Goal: Task Accomplishment & Management: Complete application form

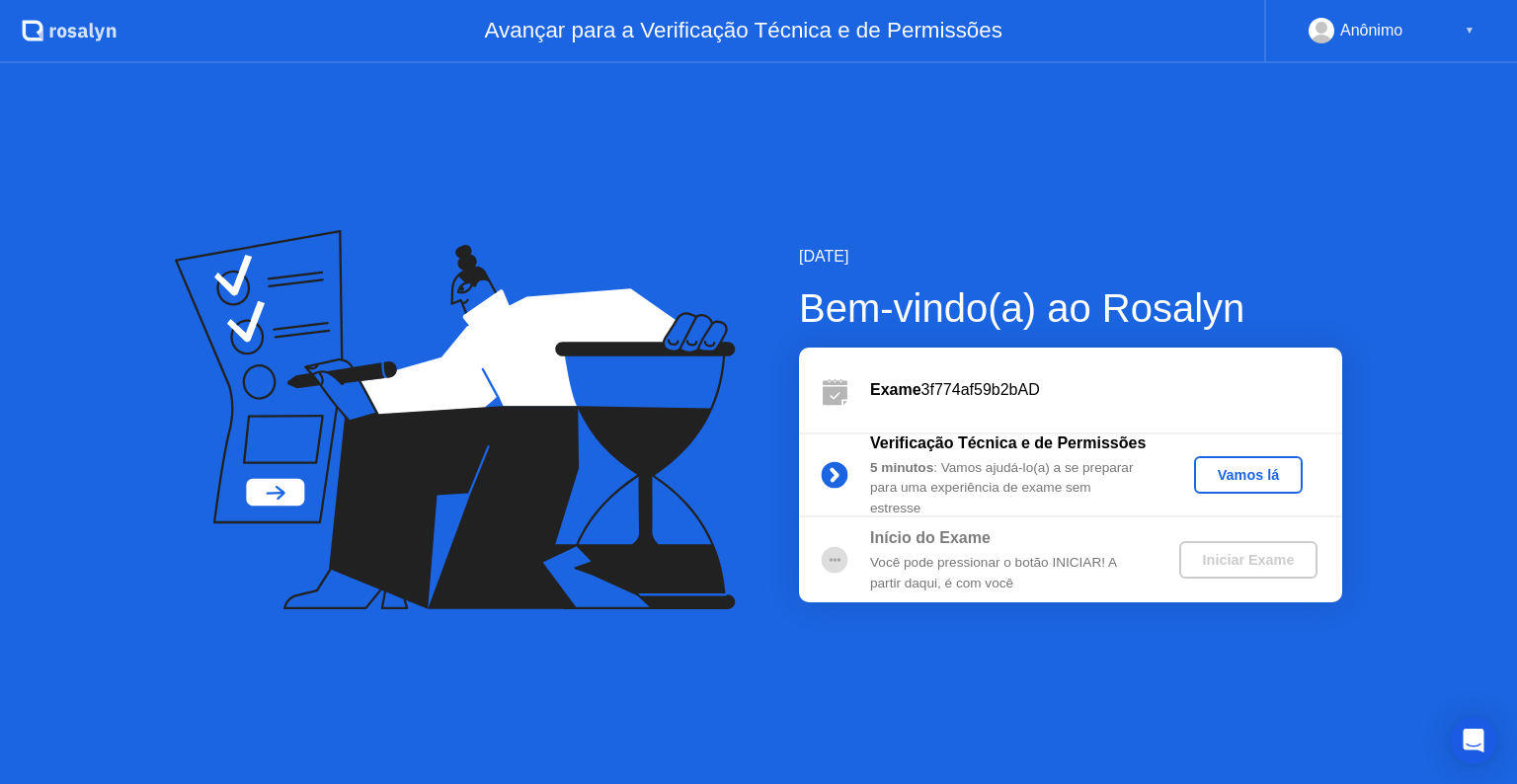
click at [1265, 474] on div "Vamos lá" at bounding box center [1249, 475] width 93 height 16
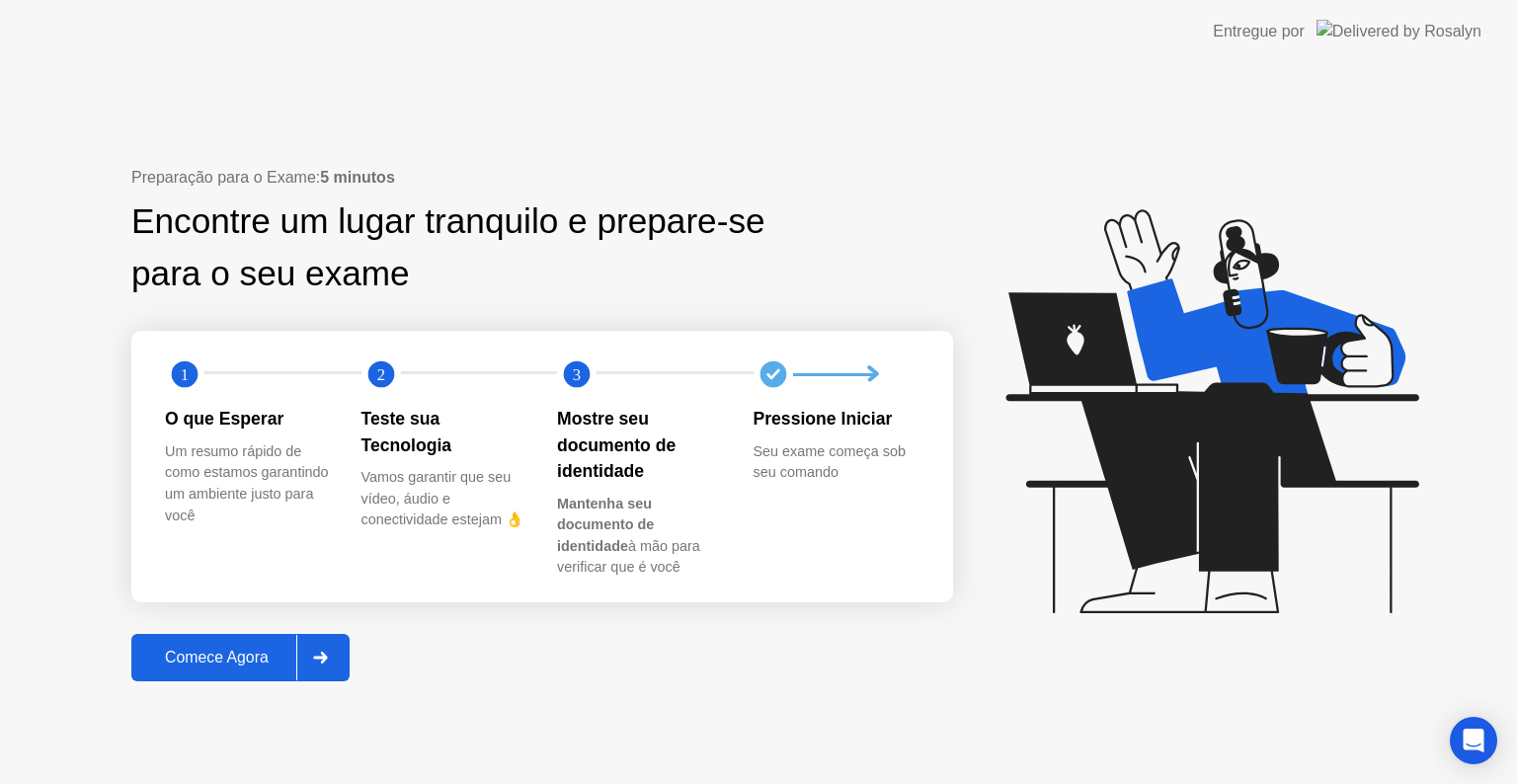
click at [250, 649] on div "Comece Agora" at bounding box center [216, 658] width 159 height 18
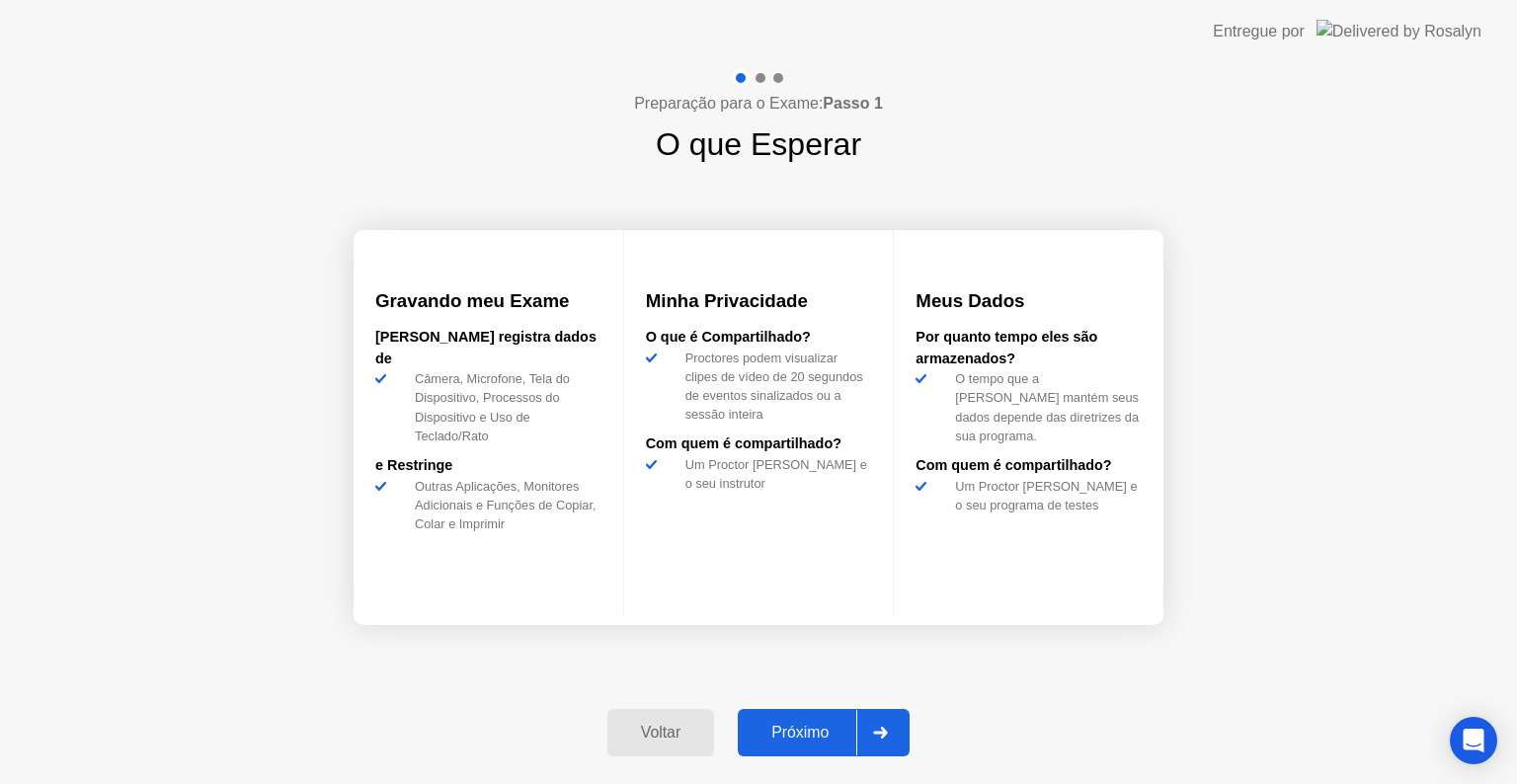
click at [883, 722] on div at bounding box center [881, 732] width 48 height 46
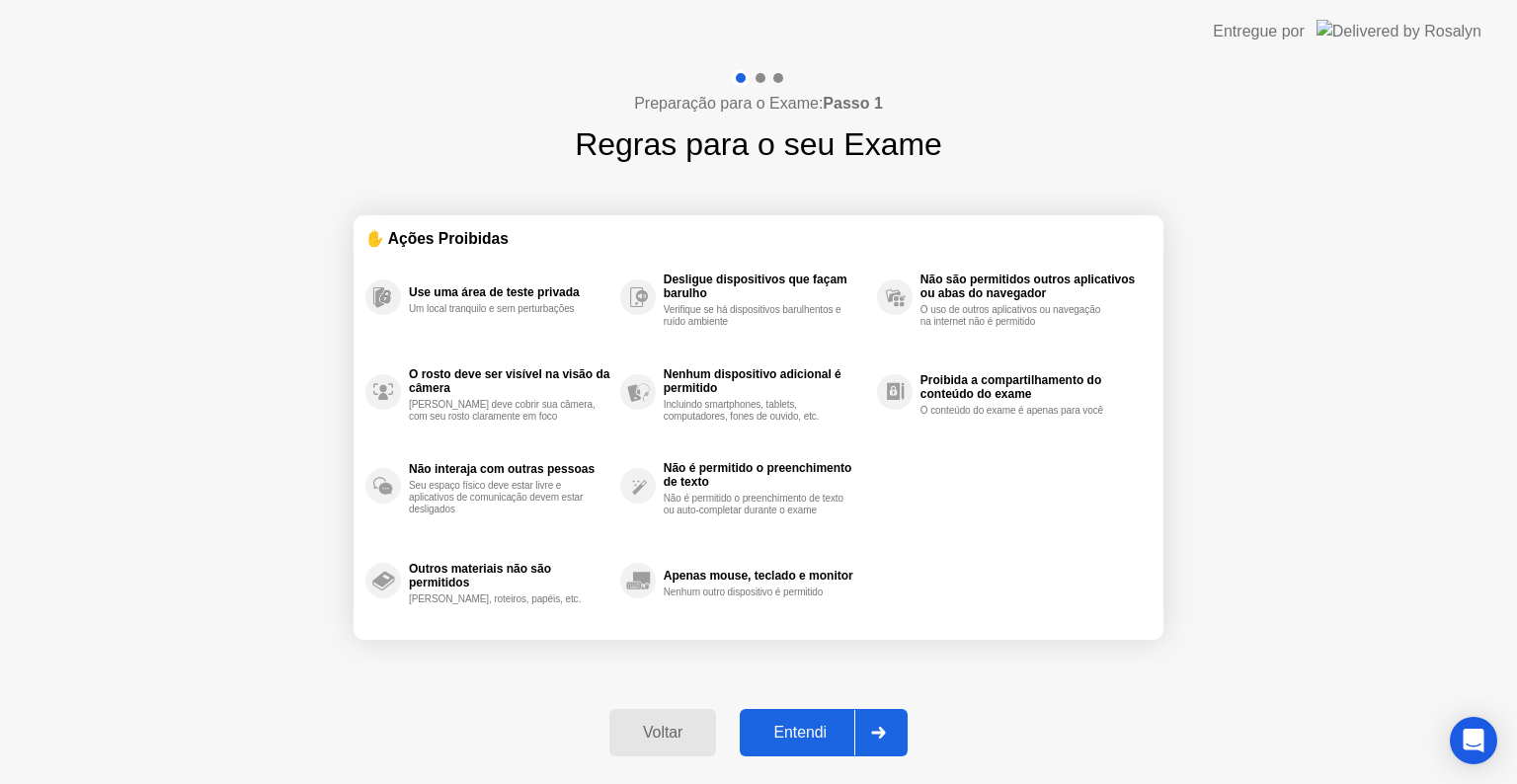
click at [880, 724] on div at bounding box center [879, 732] width 48 height 46
select select "**********"
select select "*******"
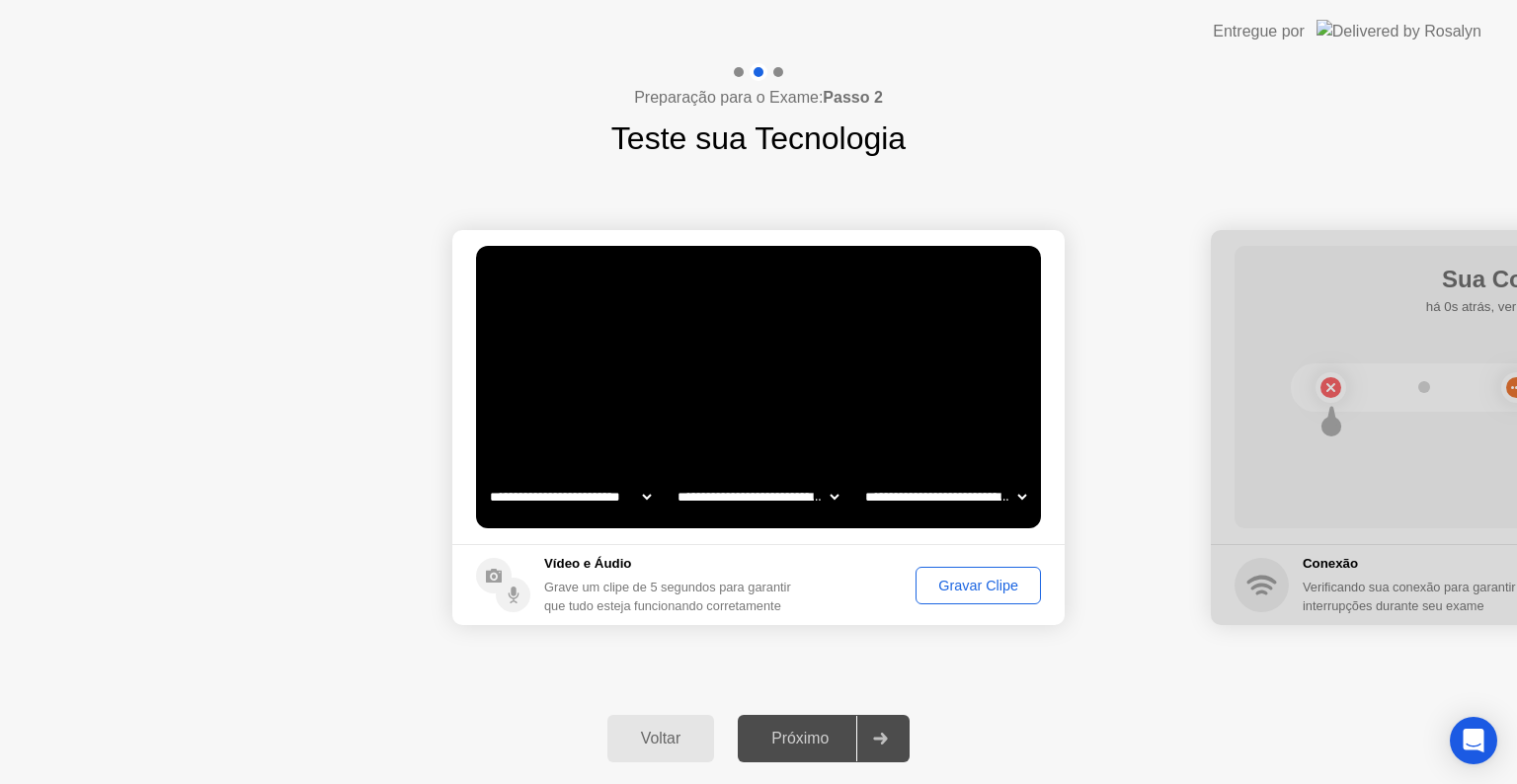
click at [1004, 590] on div "Gravar Clipe" at bounding box center [978, 586] width 111 height 16
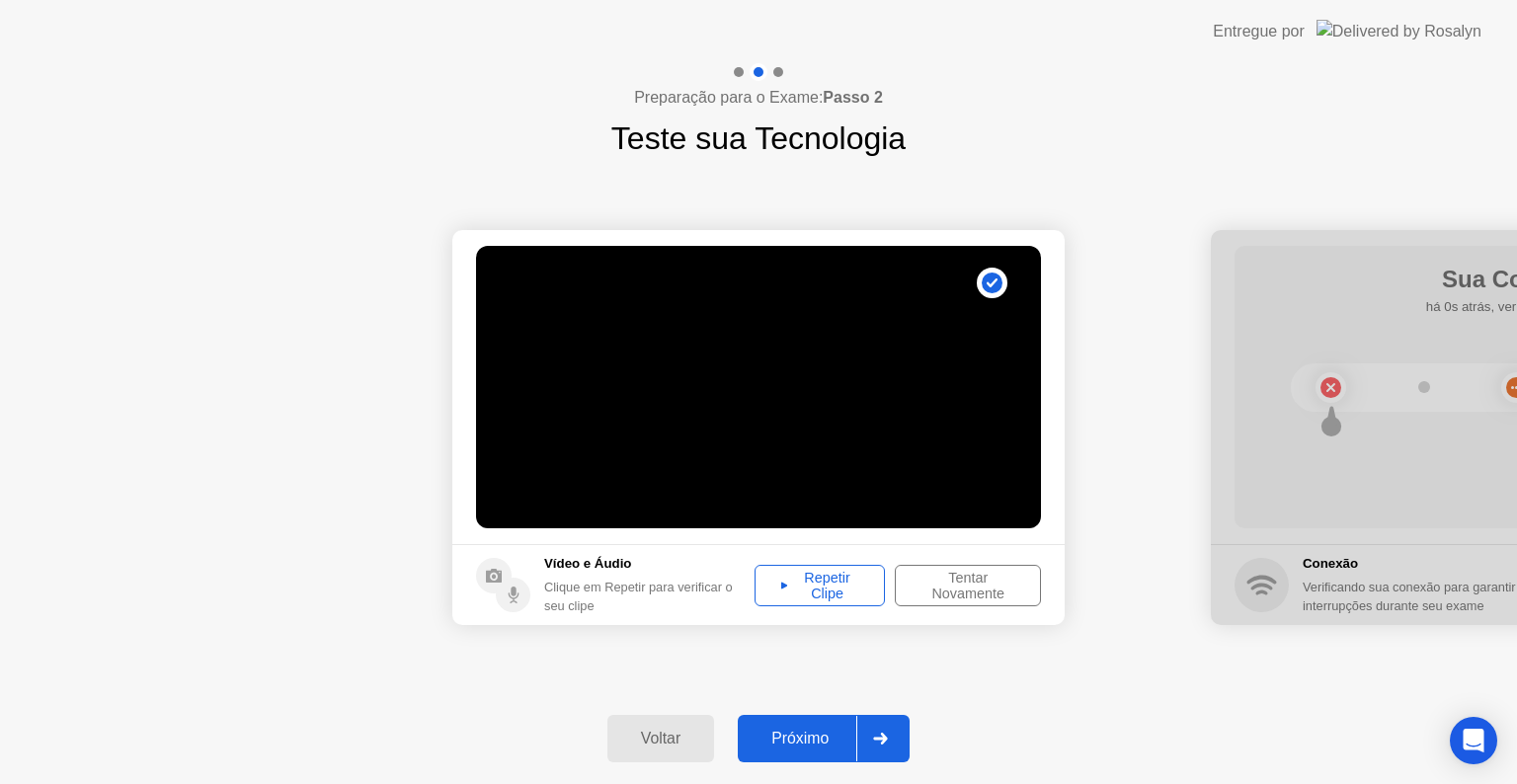
click at [826, 585] on div "Repetir Clipe" at bounding box center [819, 586] width 116 height 32
click at [881, 738] on icon at bounding box center [882, 738] width 14 height 12
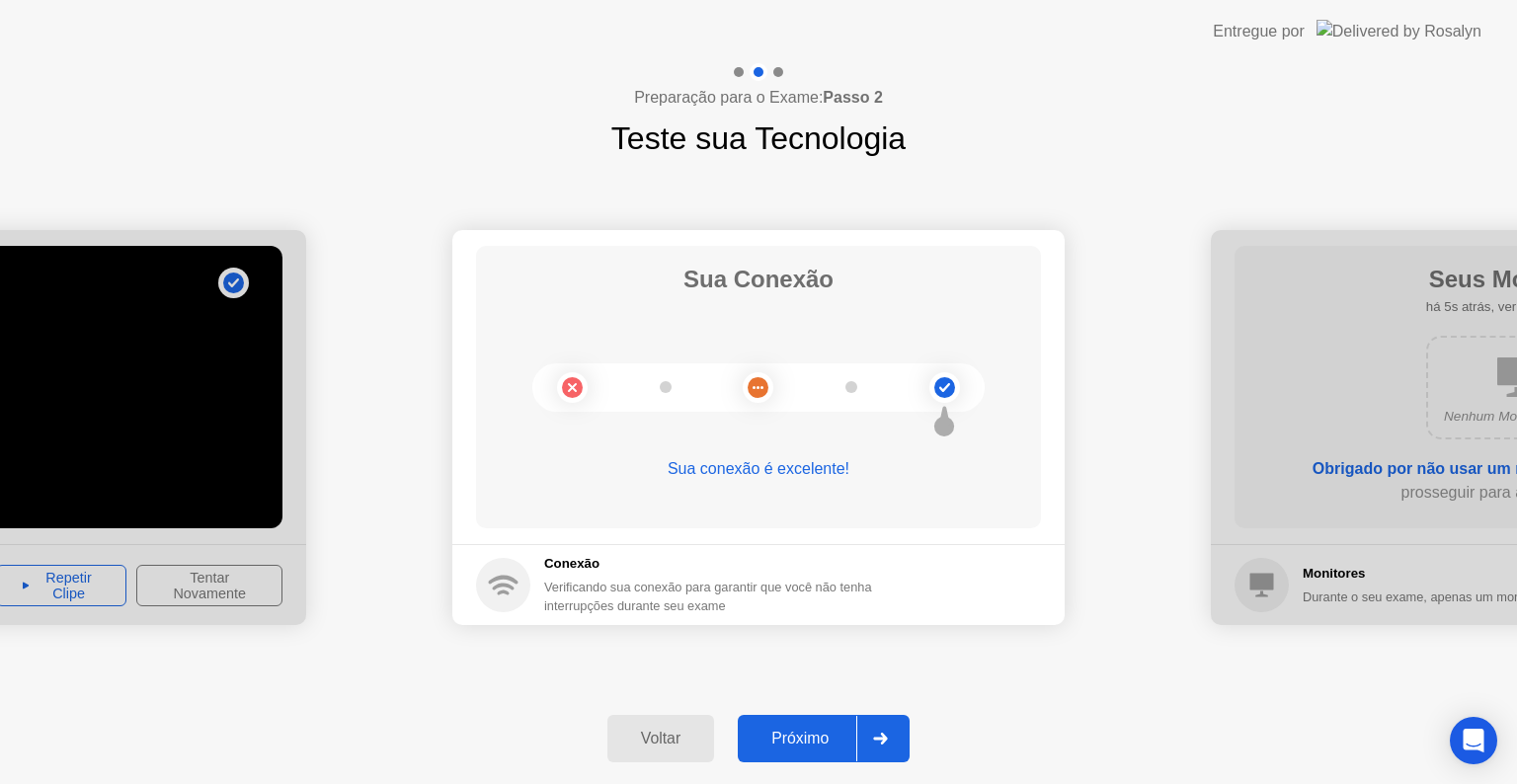
click at [879, 746] on div at bounding box center [881, 738] width 48 height 46
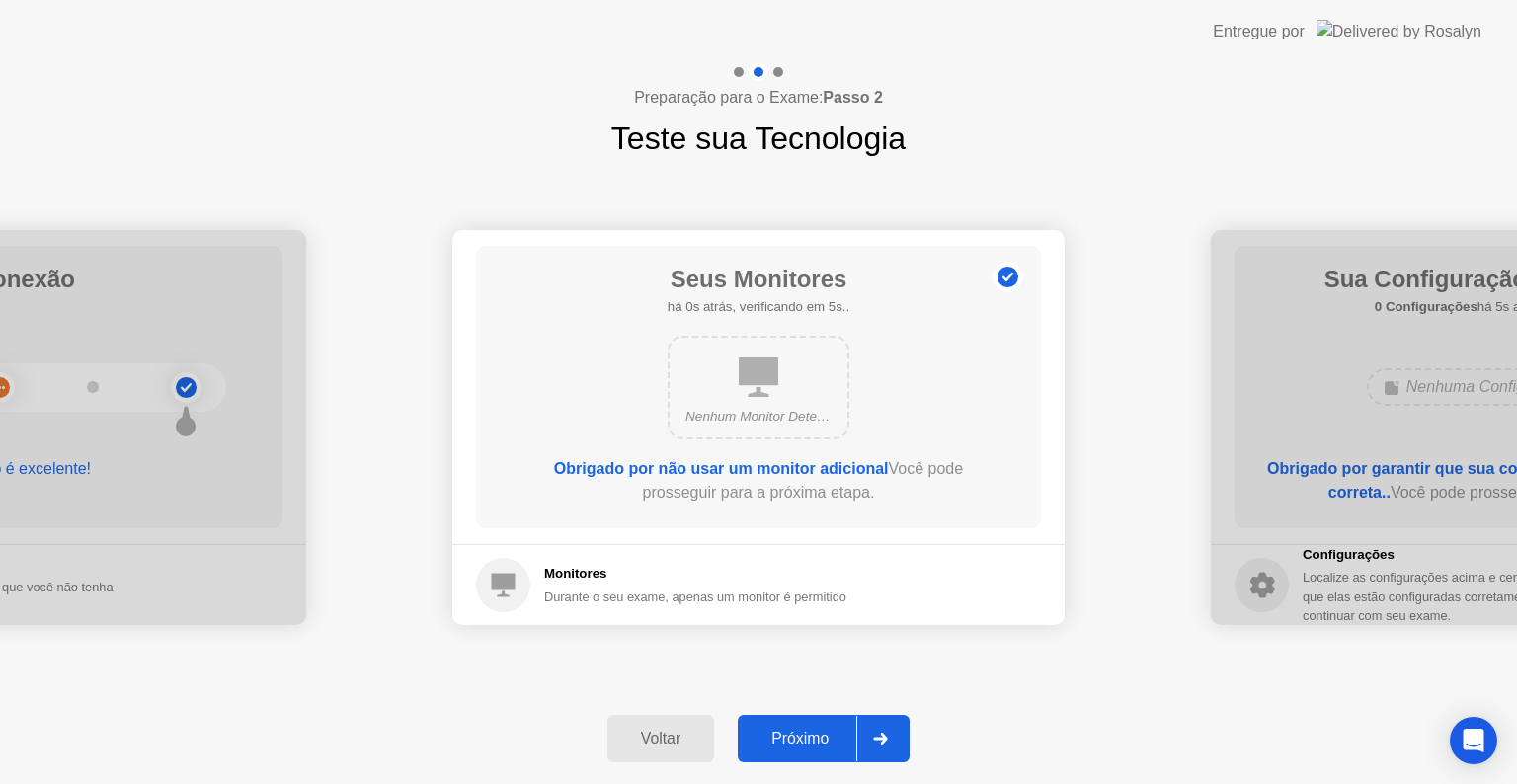
click at [862, 741] on div at bounding box center [881, 738] width 48 height 46
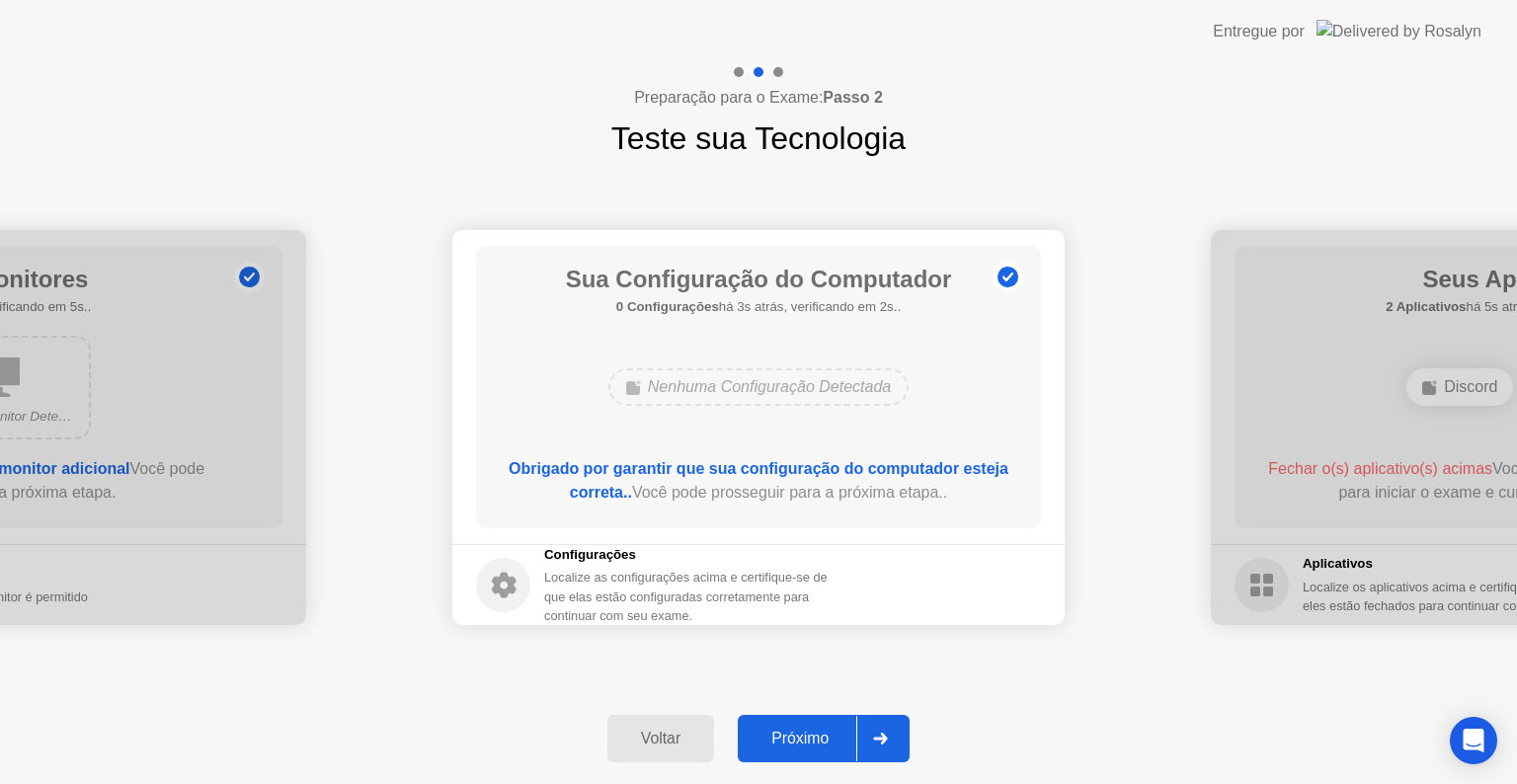
click at [862, 741] on div at bounding box center [881, 738] width 48 height 46
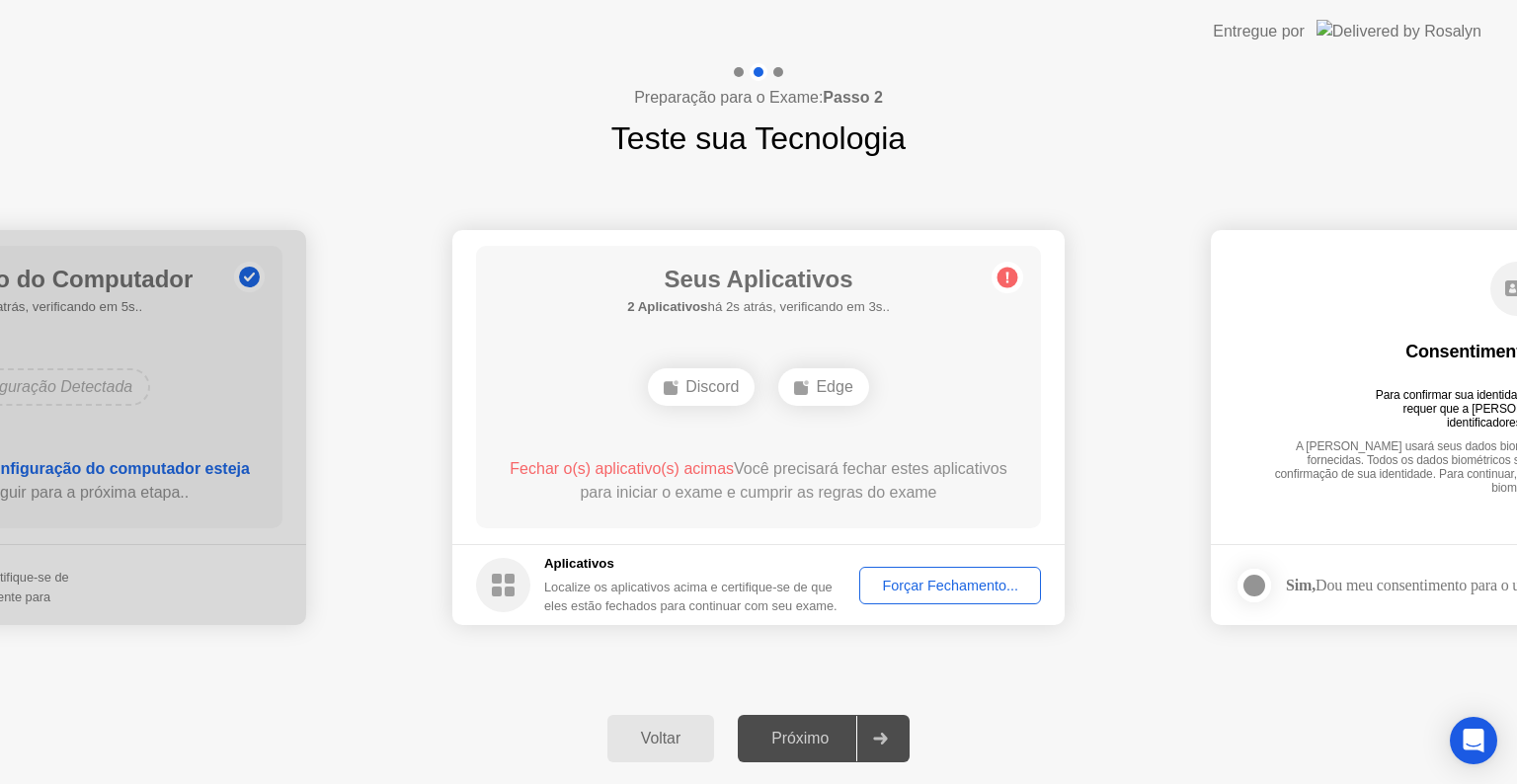
click at [949, 588] on div "Forçar Fechamento..." at bounding box center [950, 586] width 168 height 16
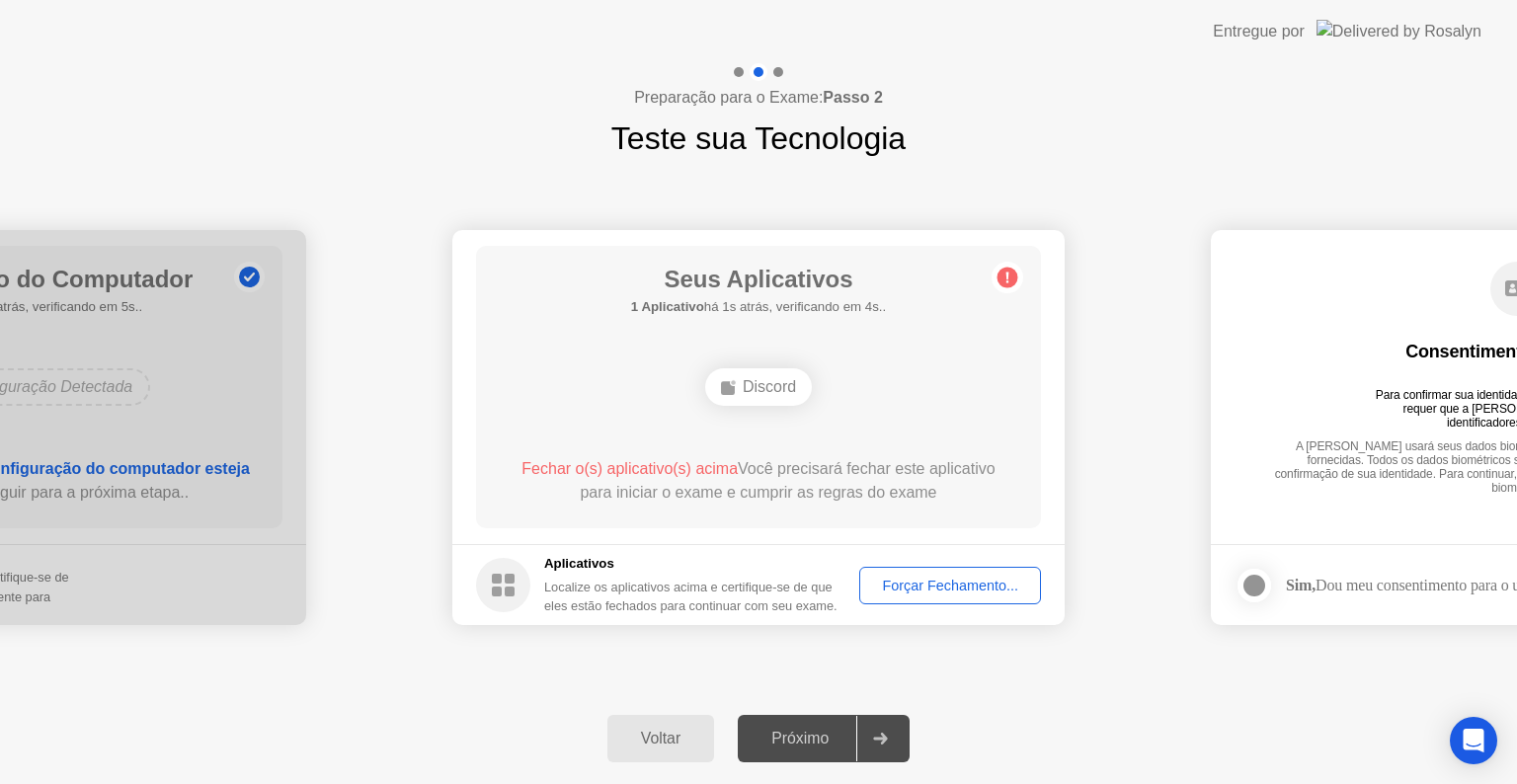
click at [971, 588] on div "Forçar Fechamento..." at bounding box center [950, 586] width 168 height 16
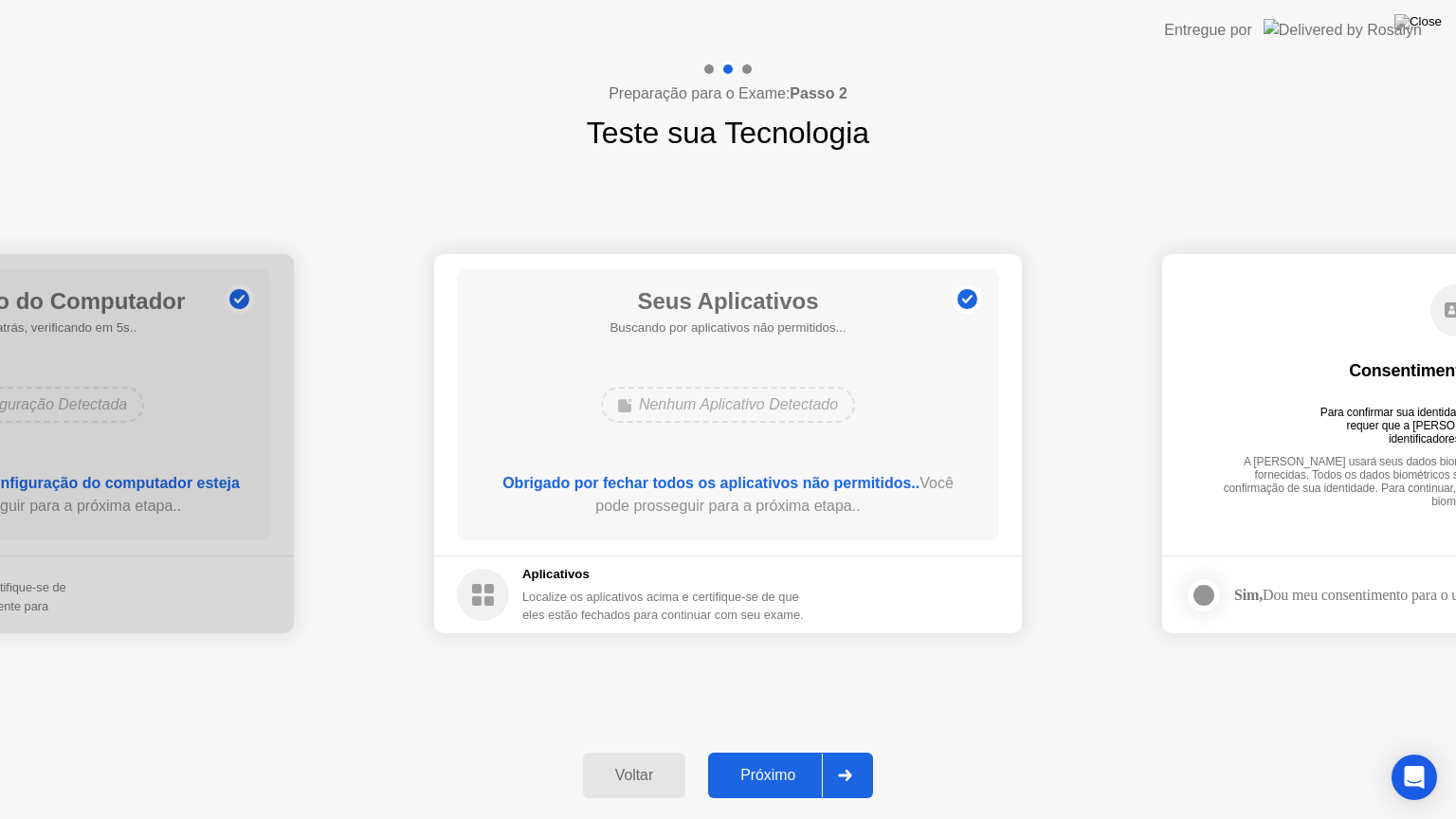
click at [841, 751] on div at bounding box center [845, 775] width 46 height 44
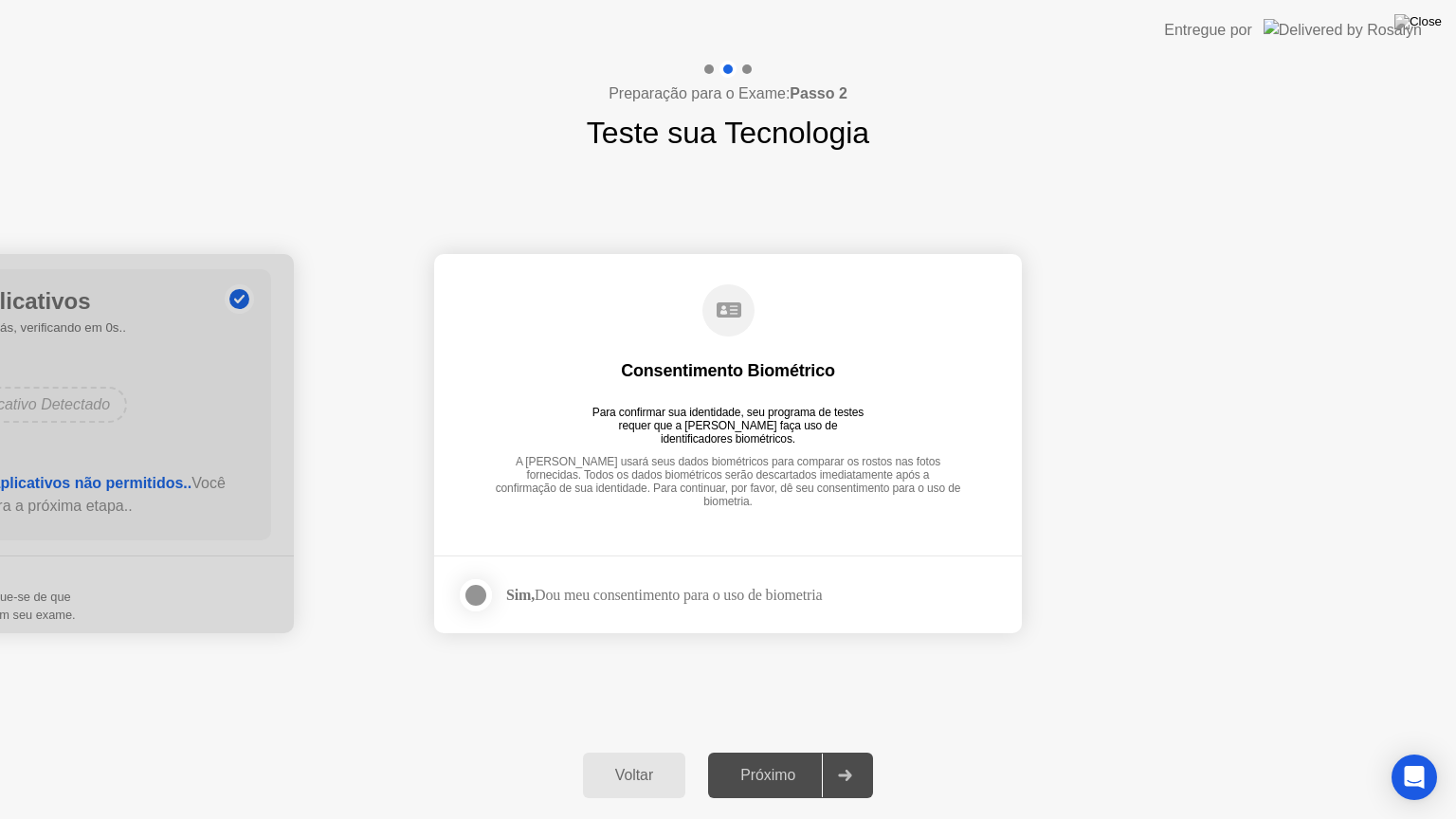
click at [841, 751] on div at bounding box center [845, 775] width 46 height 44
drag, startPoint x: 841, startPoint y: 768, endPoint x: 610, endPoint y: 631, distance: 268.6
click at [610, 631] on div "**********" at bounding box center [728, 440] width 1456 height 758
click at [481, 588] on div at bounding box center [476, 595] width 23 height 23
click at [835, 751] on div at bounding box center [845, 775] width 46 height 44
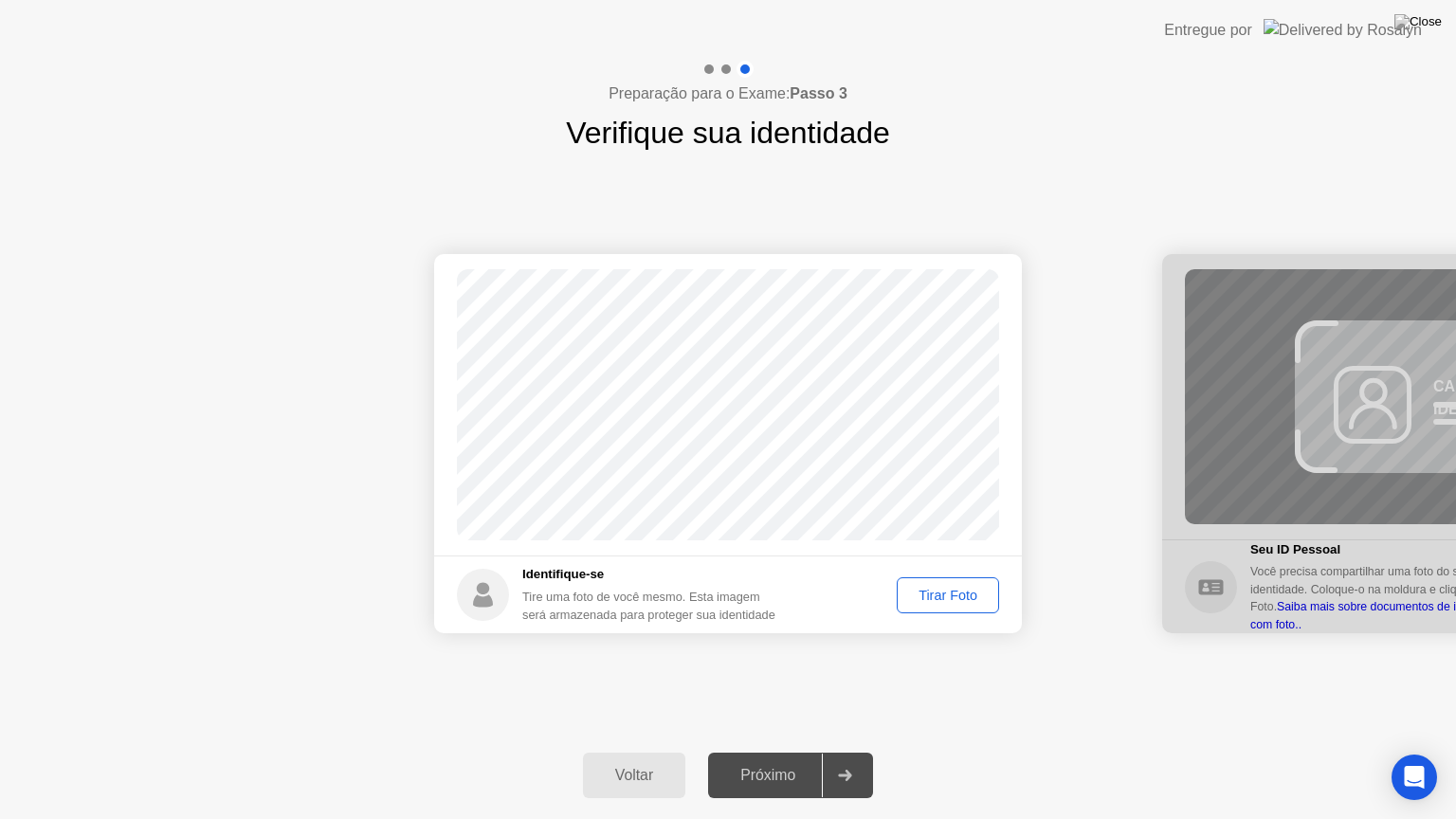
click at [931, 588] on div "Tirar Foto" at bounding box center [948, 595] width 90 height 15
click at [931, 588] on div "Refazer" at bounding box center [954, 595] width 78 height 15
click at [931, 588] on div "Tirar Foto" at bounding box center [948, 595] width 90 height 15
click at [828, 751] on div at bounding box center [845, 775] width 46 height 44
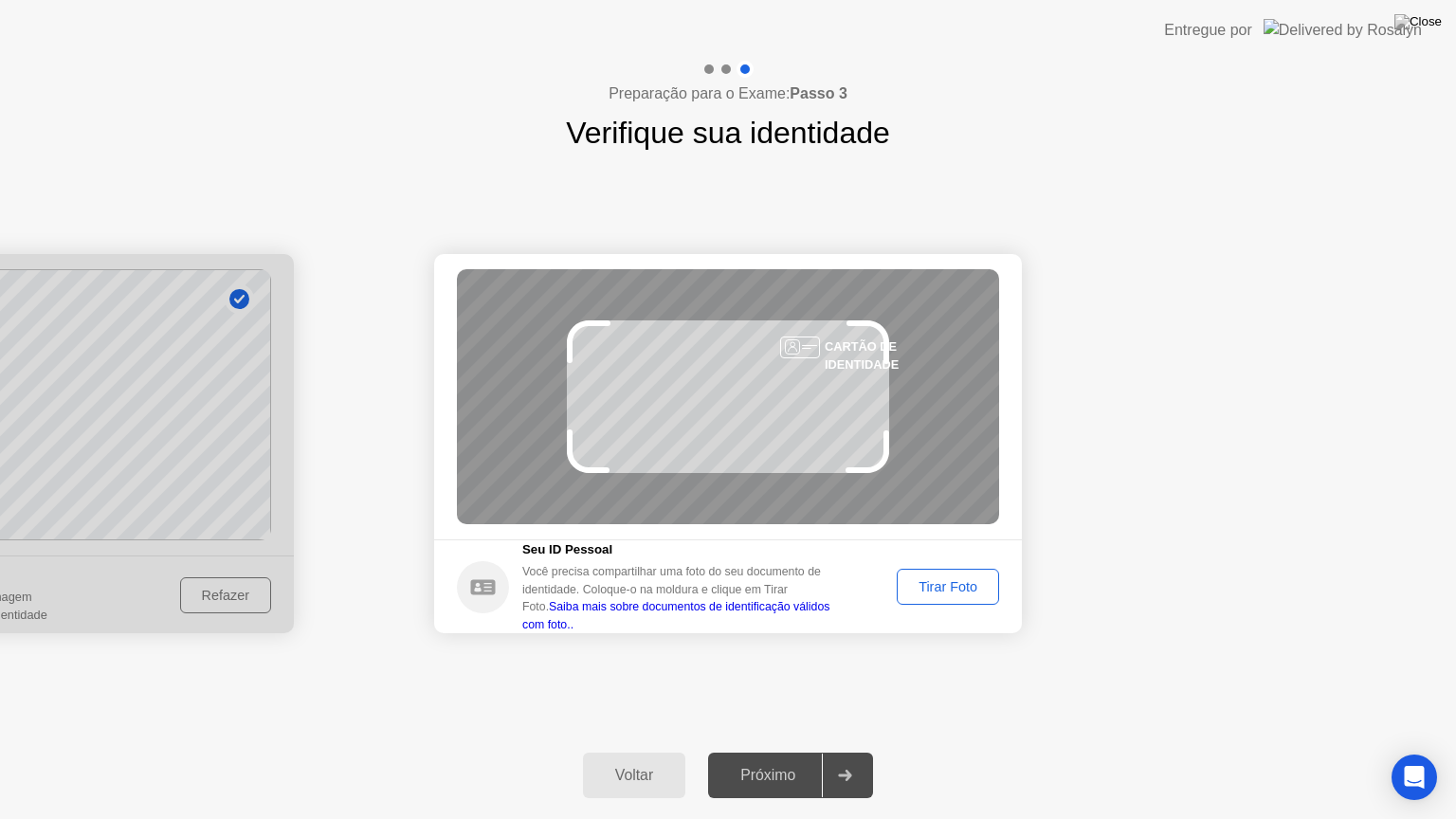
click at [952, 591] on div "Tirar Foto" at bounding box center [948, 587] width 90 height 15
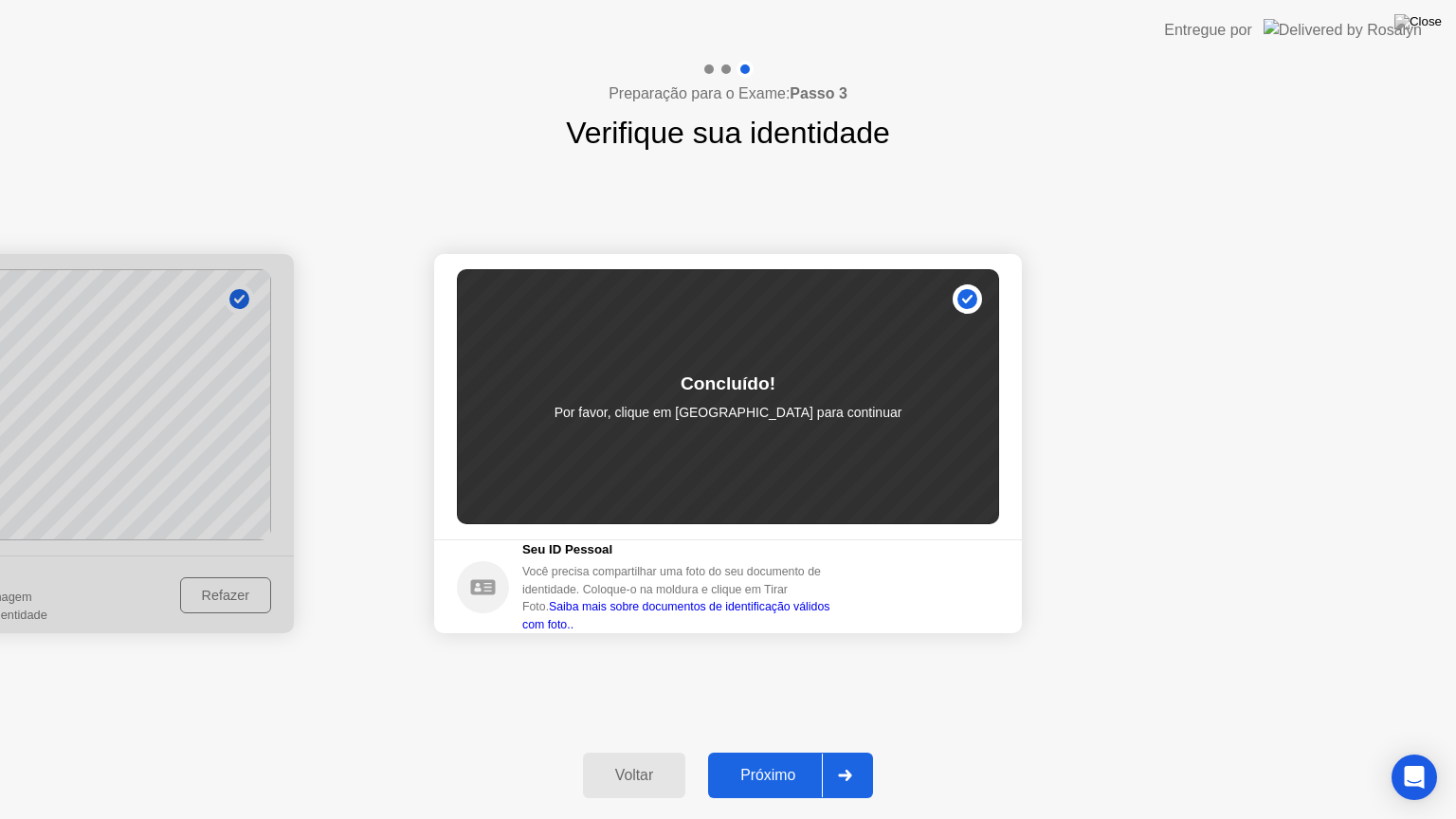
click at [854, 751] on div at bounding box center [845, 775] width 46 height 44
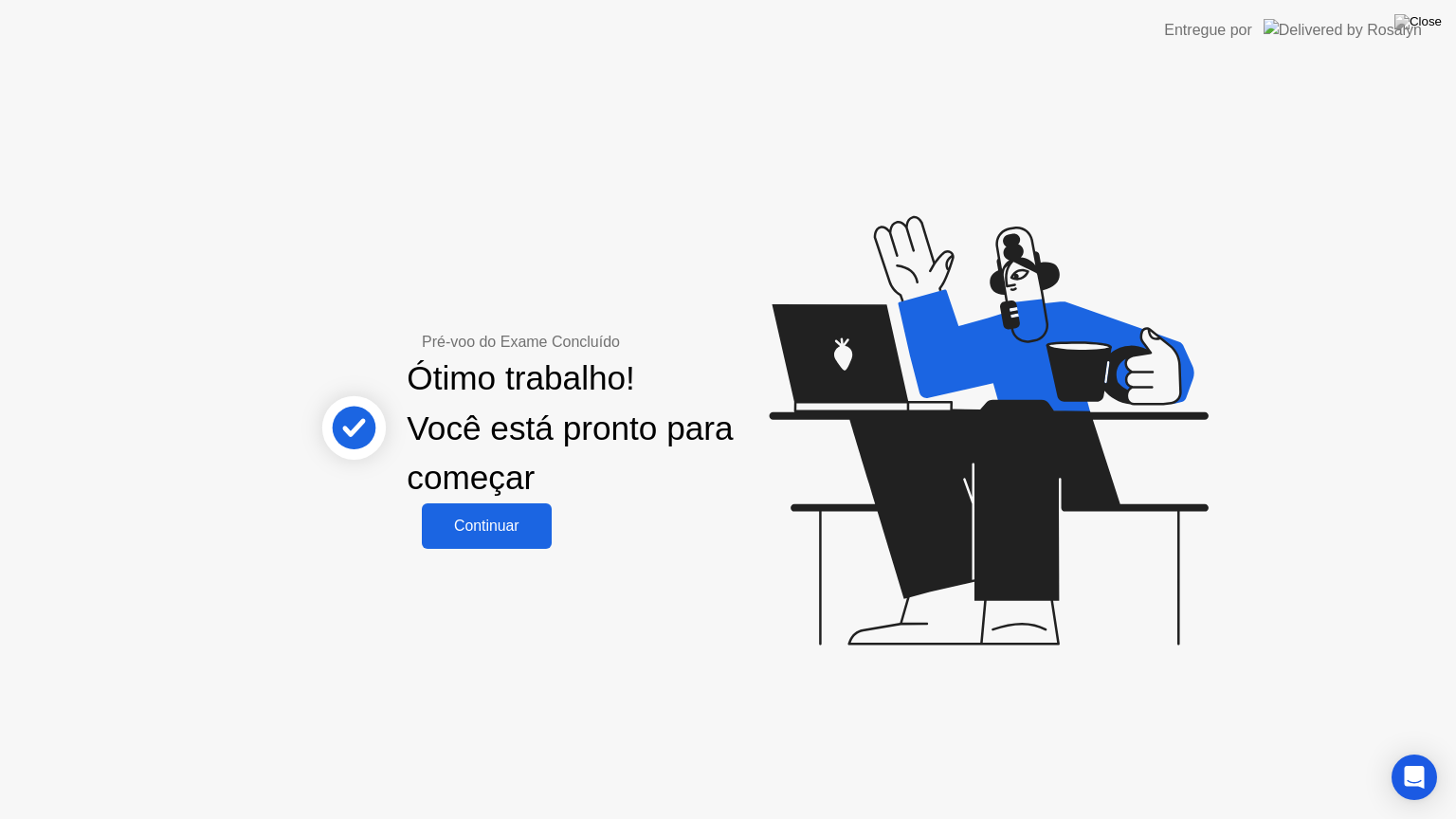
click at [506, 518] on div "Continuar" at bounding box center [487, 526] width 118 height 17
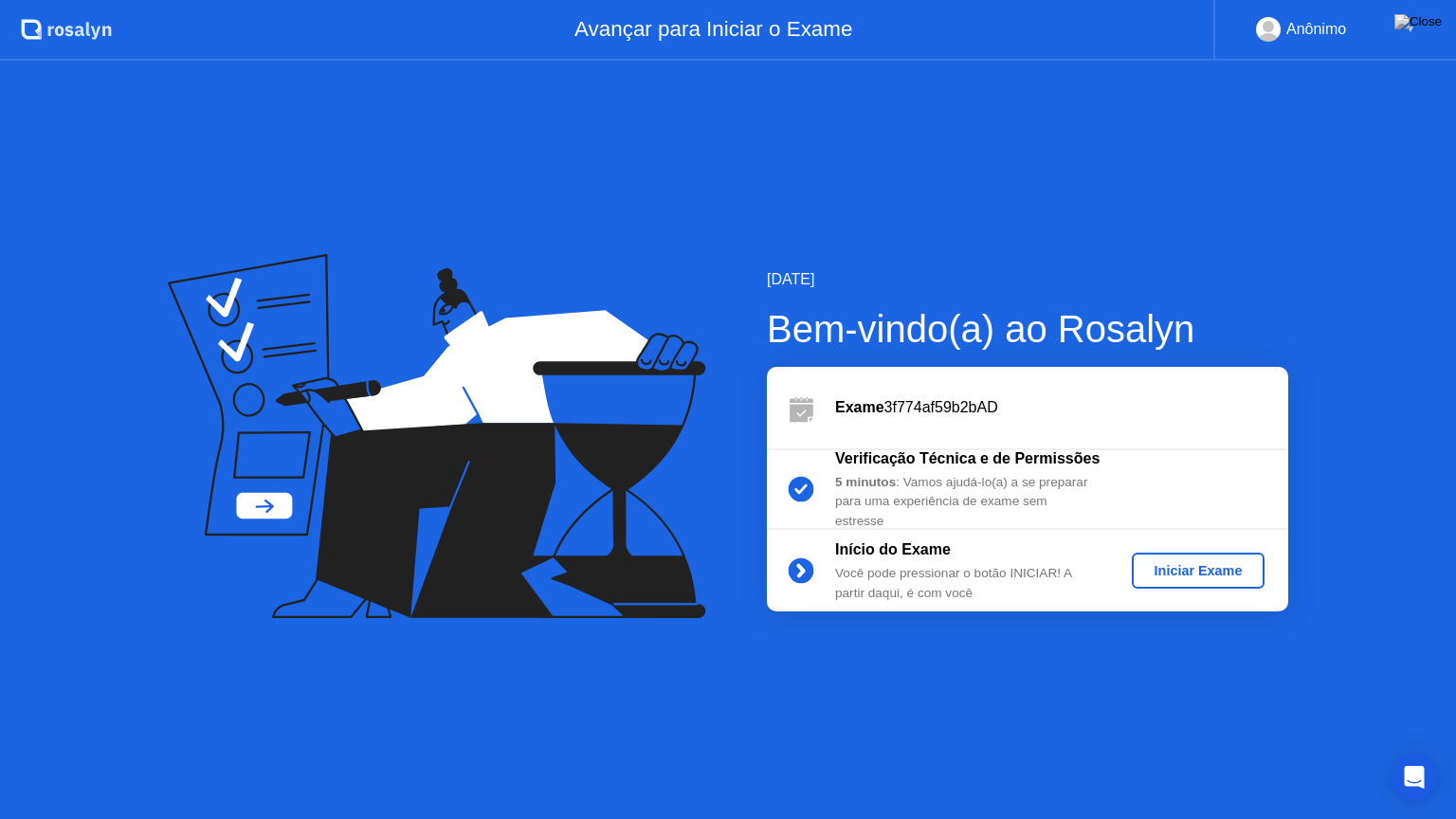
click at [1193, 574] on div "Iniciar Exame" at bounding box center [1199, 570] width 118 height 15
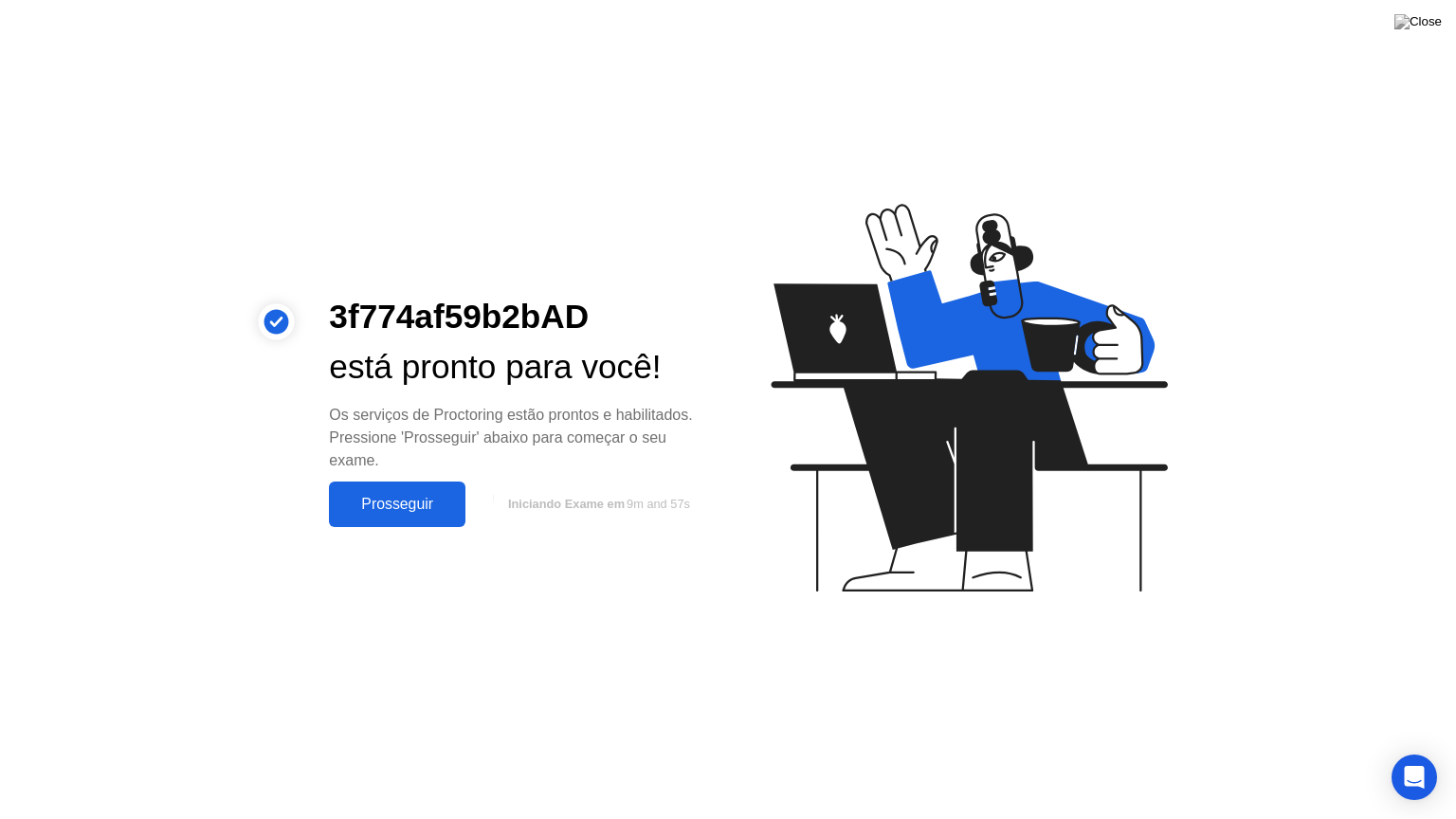
click at [433, 500] on div "Prosseguir" at bounding box center [396, 504] width 125 height 17
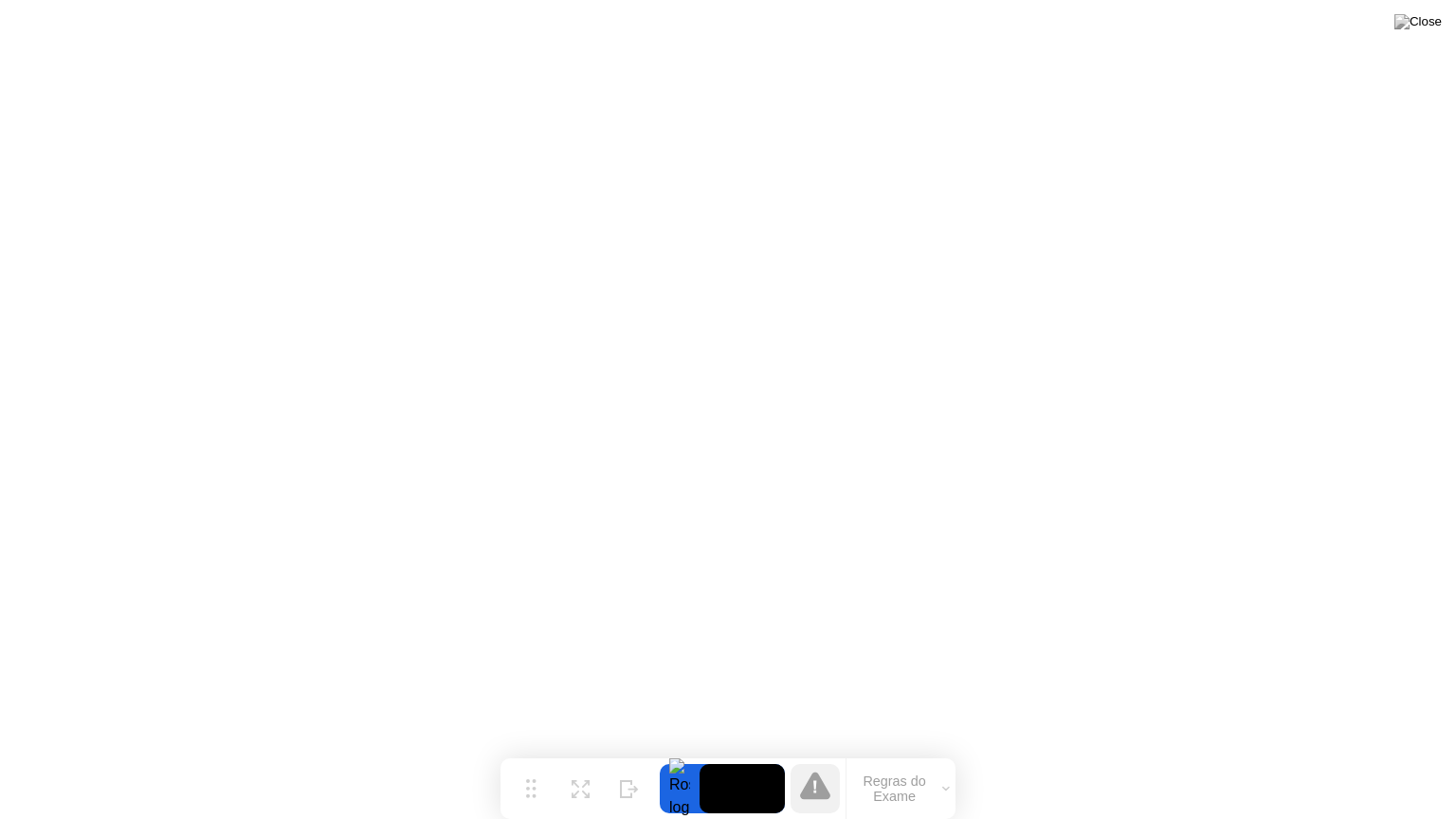
click at [944, 751] on icon at bounding box center [946, 789] width 8 height 6
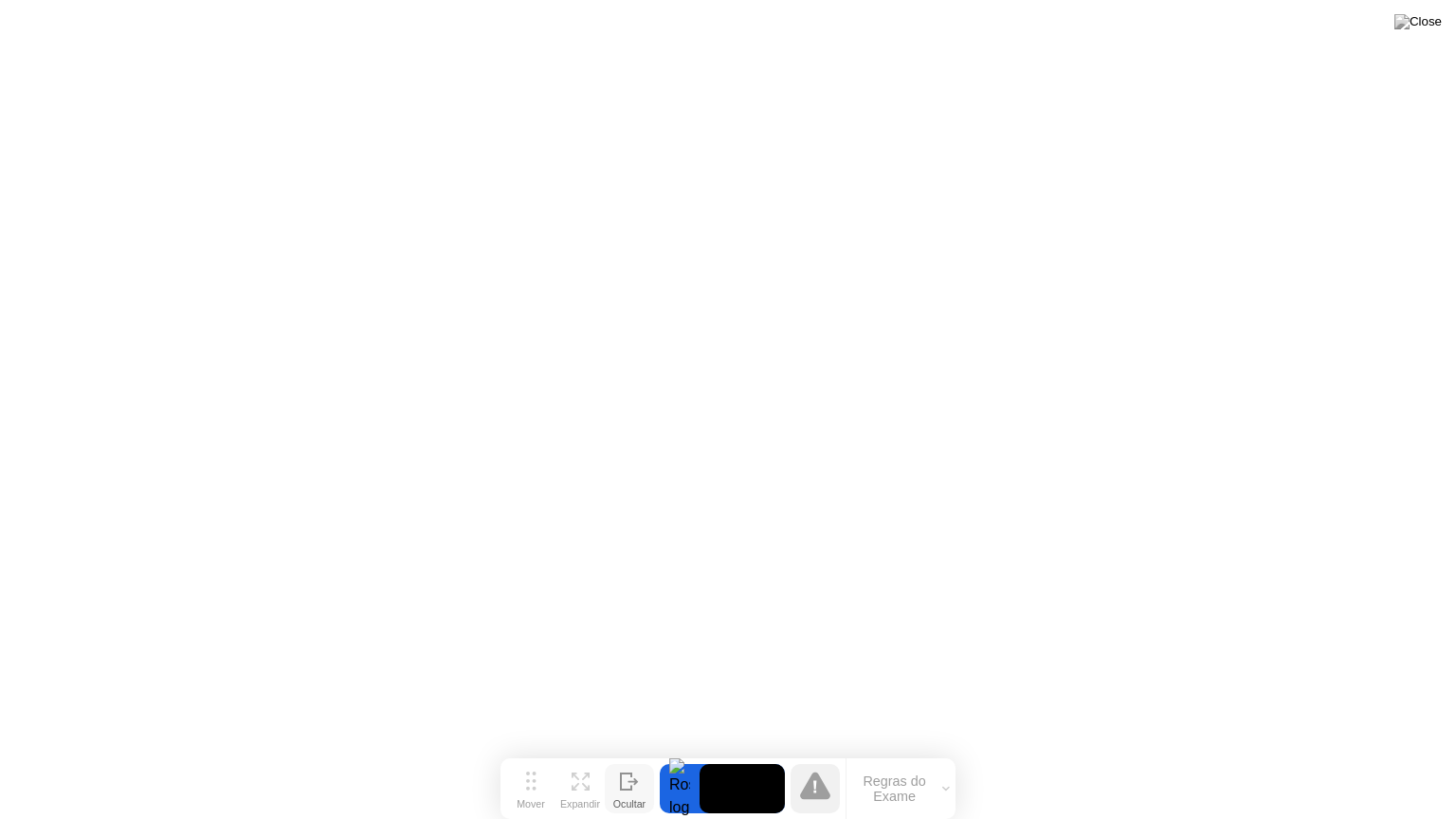
click at [626, 751] on icon at bounding box center [630, 781] width 19 height 18
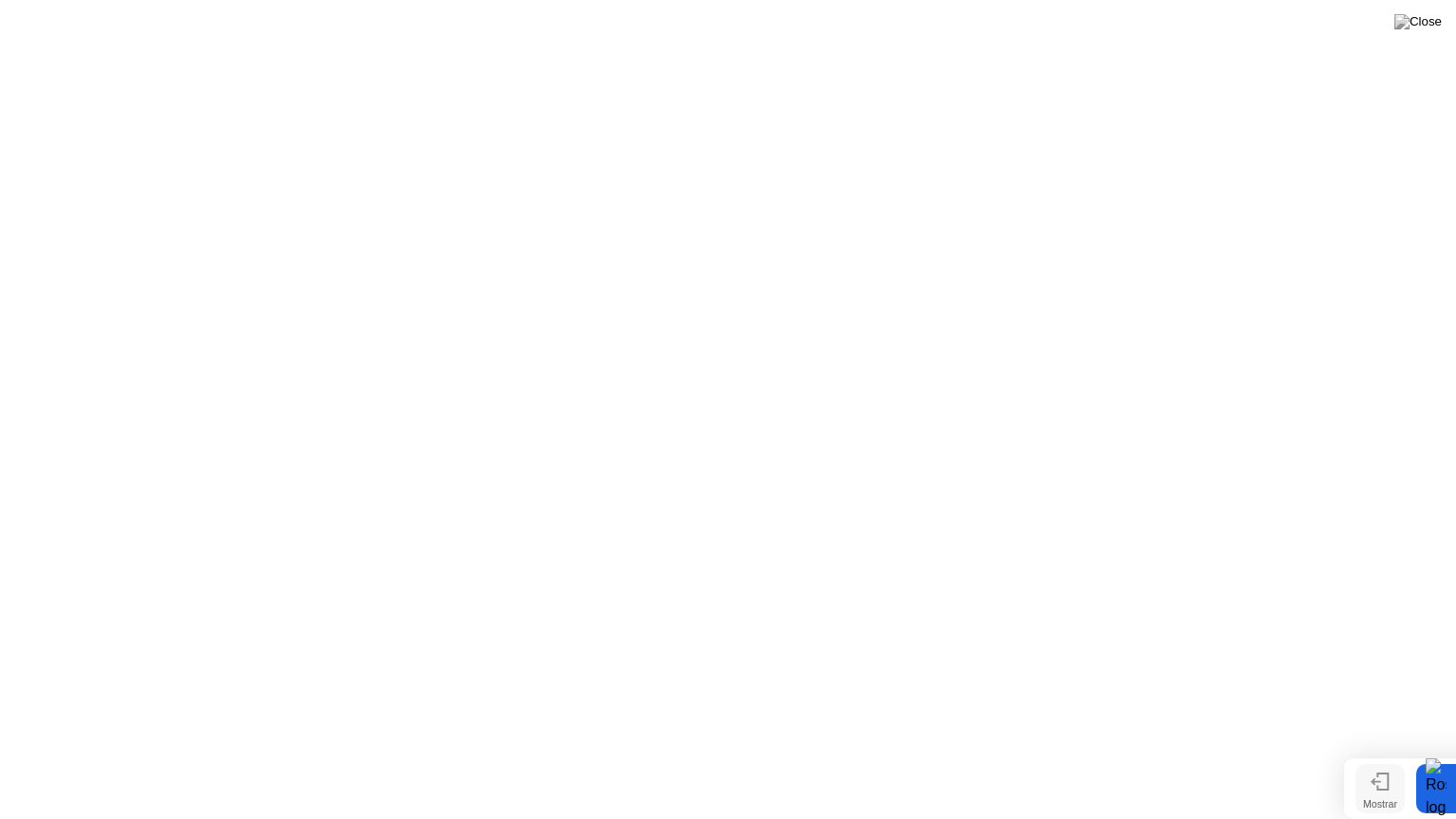
click at [1364, 751] on button "Mostrar" at bounding box center [1381, 789] width 50 height 50
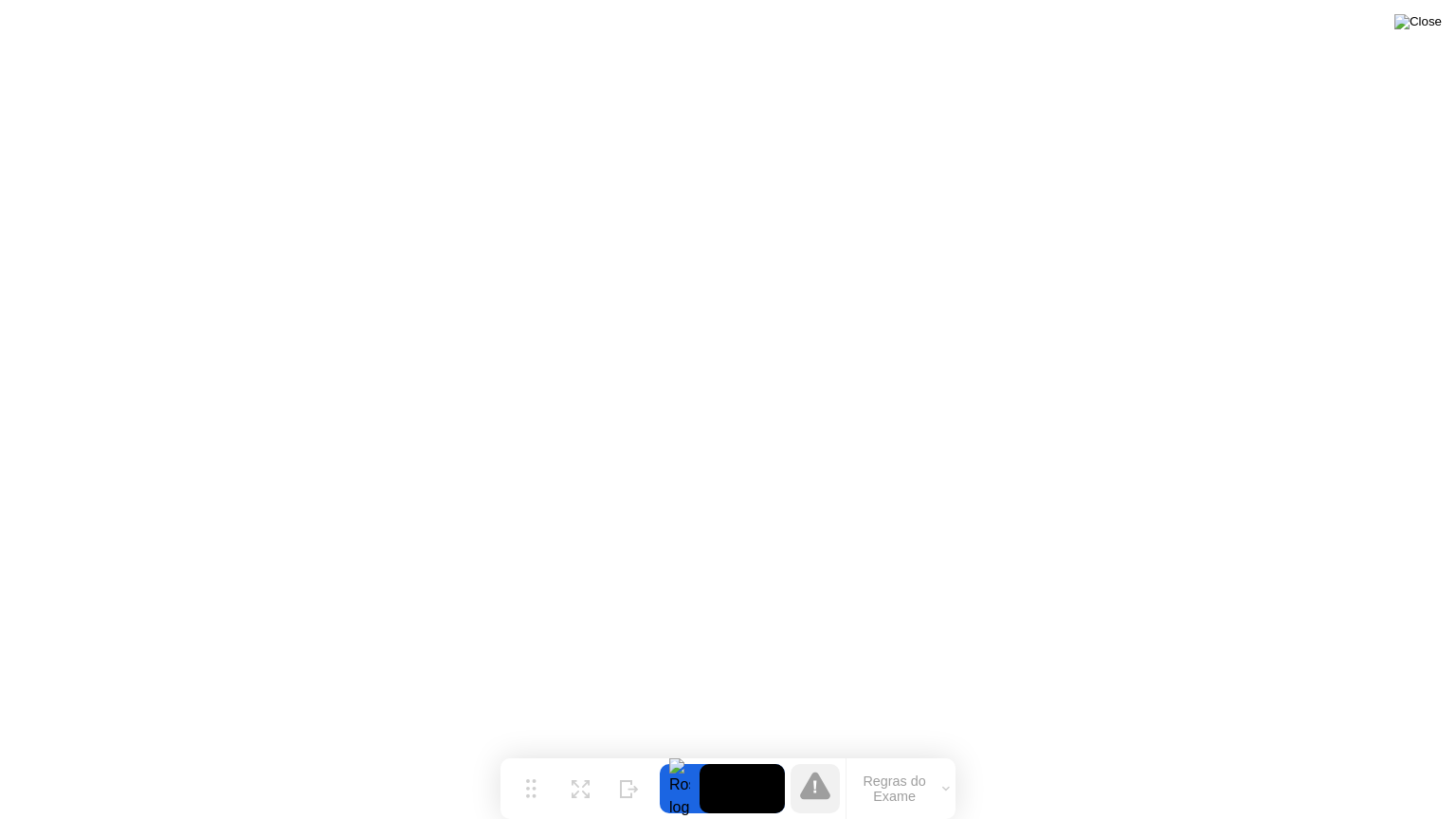
click at [1433, 22] on img at bounding box center [1419, 22] width 48 height 15
